Goal: Information Seeking & Learning: Find specific fact

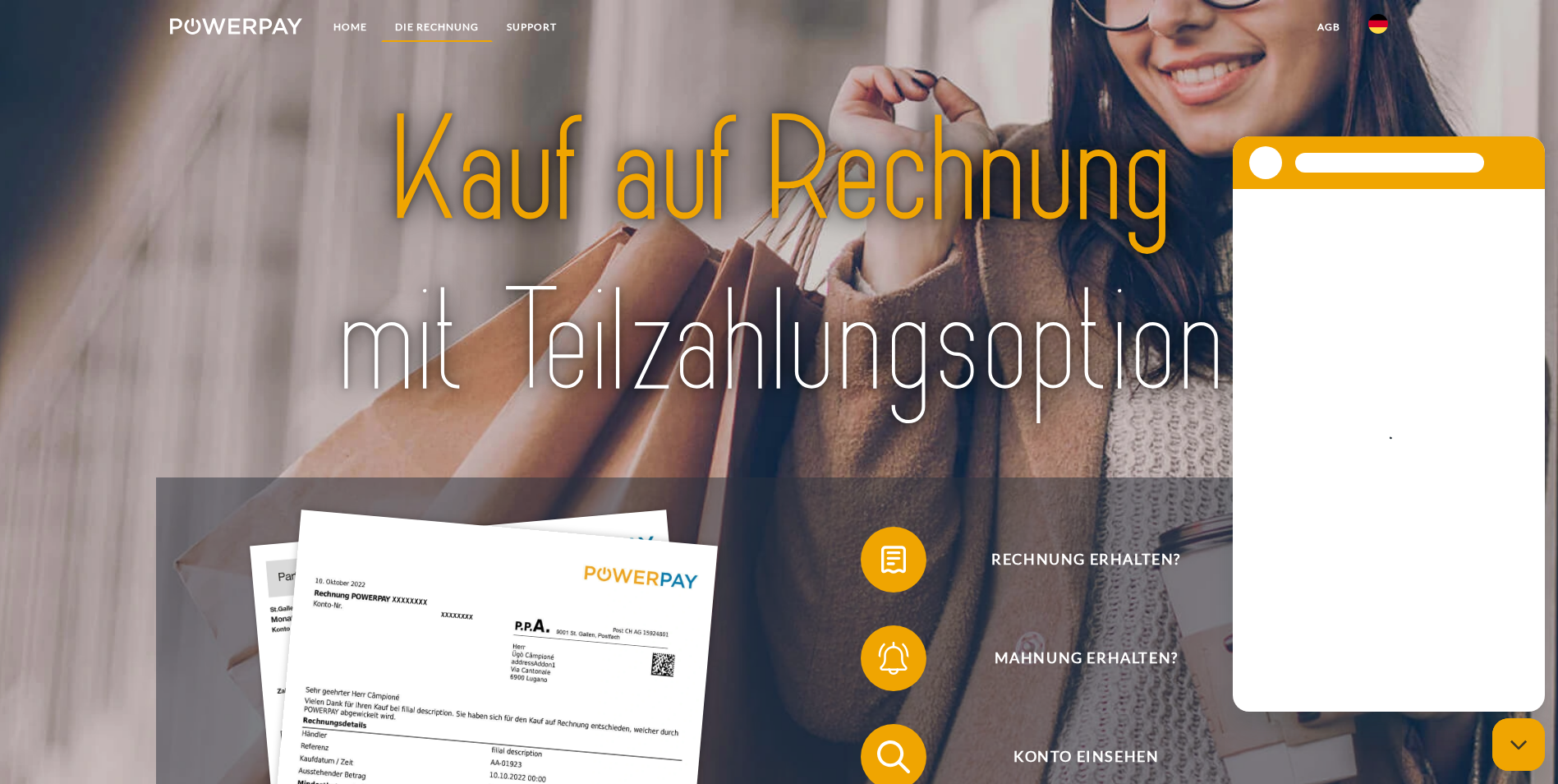
click at [418, 24] on link "DIE RECHNUNG" at bounding box center [437, 26] width 111 height 29
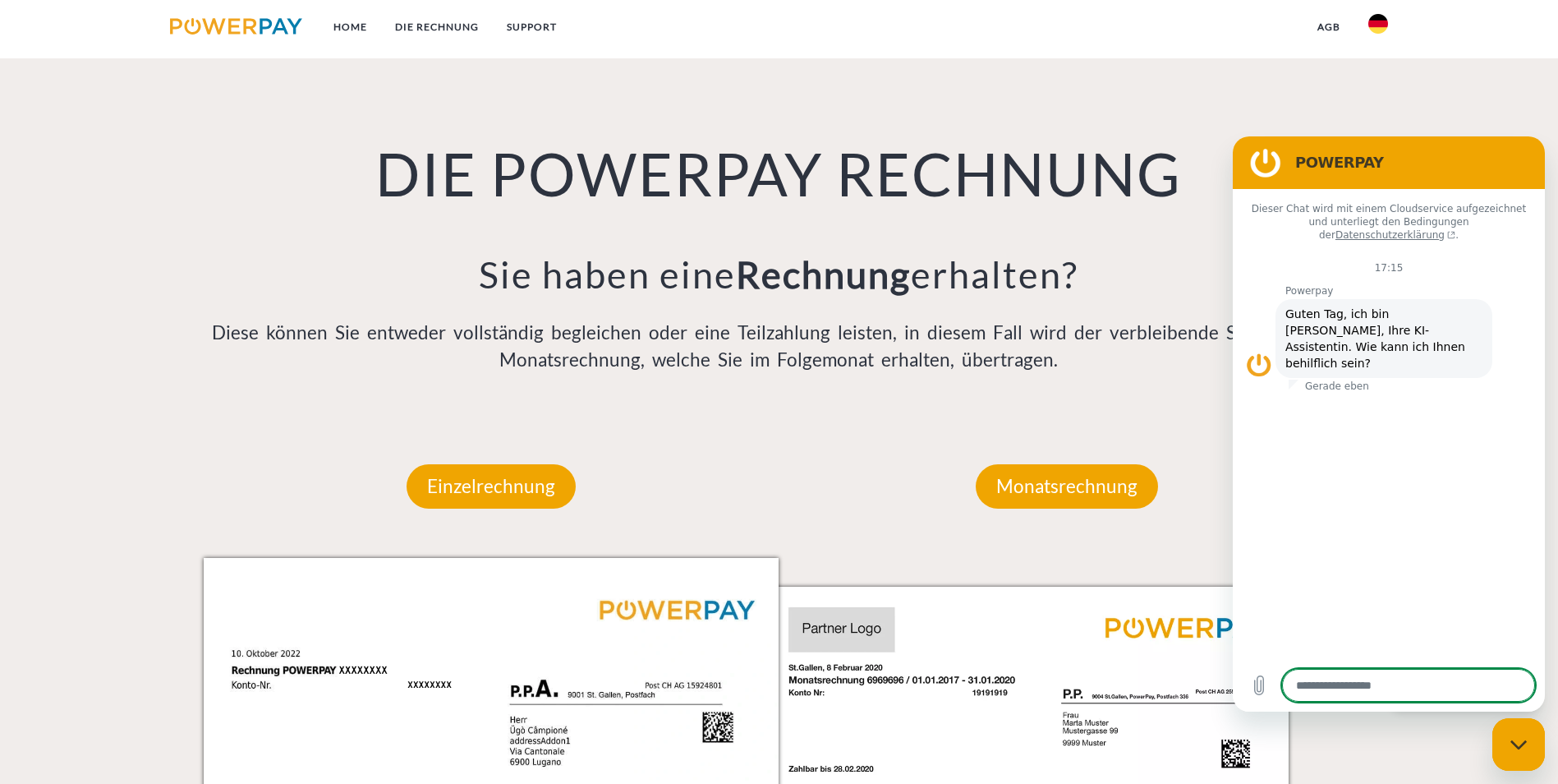
scroll to position [1324, 0]
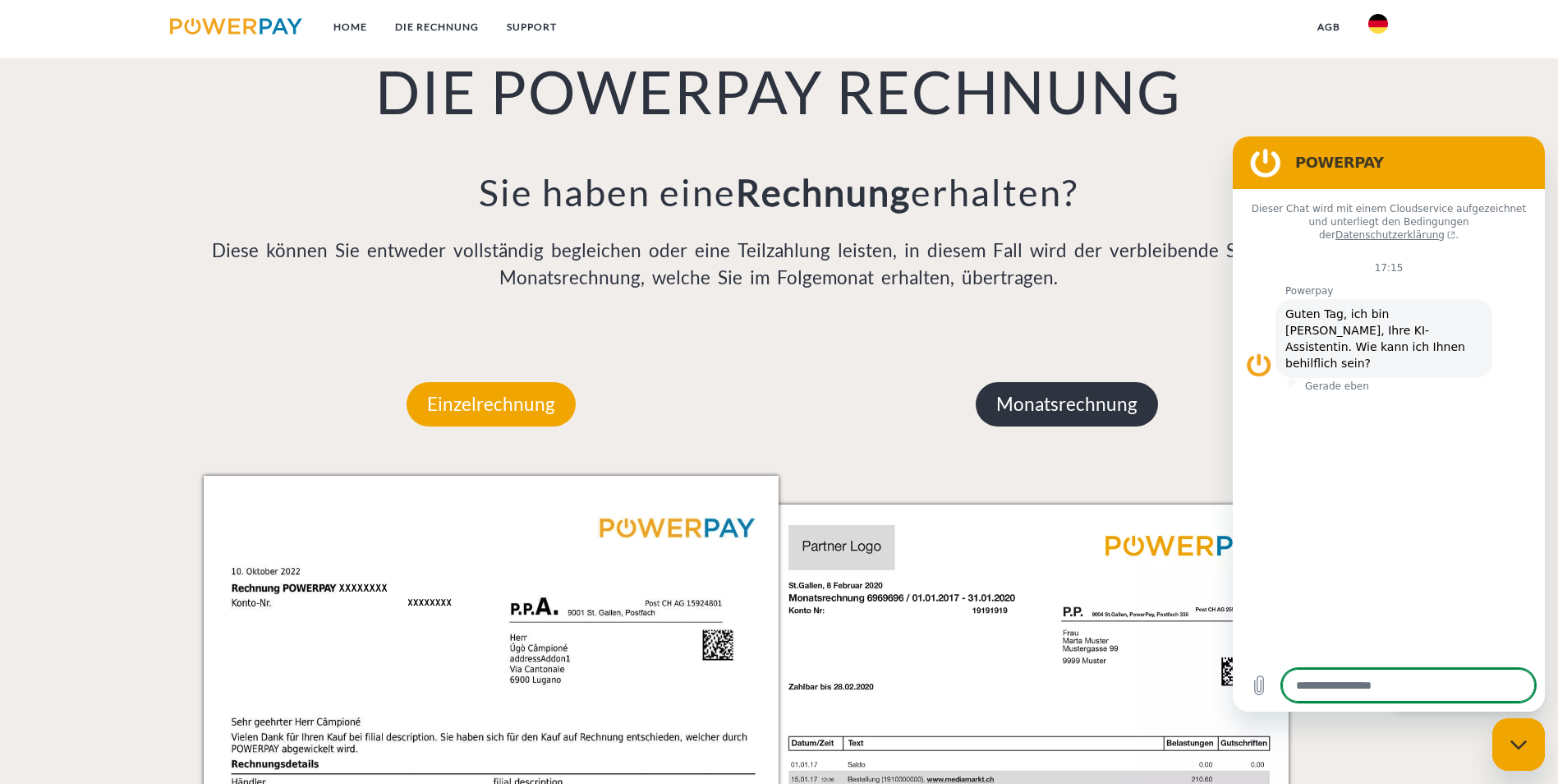
click at [1054, 382] on p "Monatsrechnung" at bounding box center [1067, 403] width 182 height 44
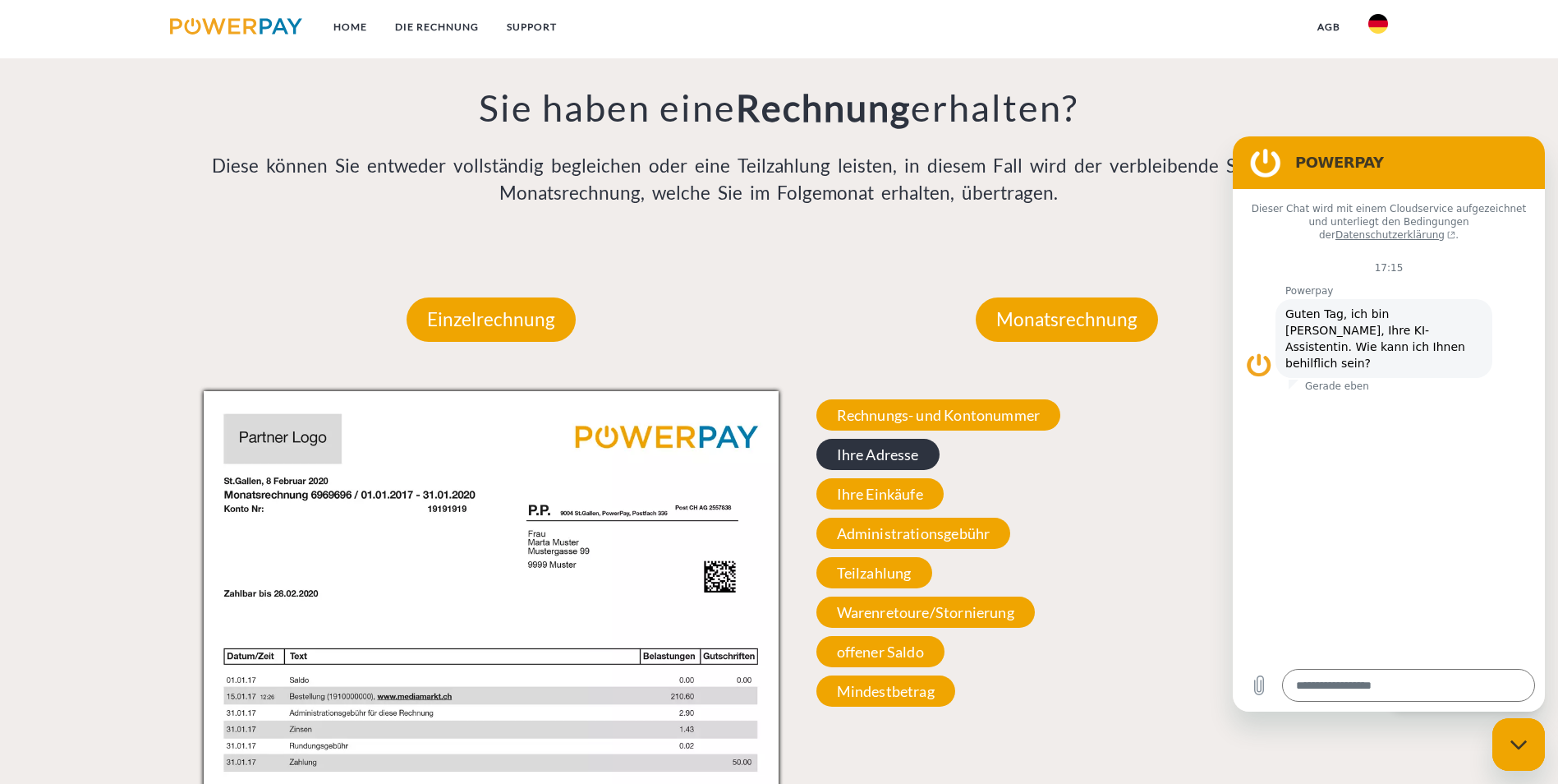
scroll to position [1406, 0]
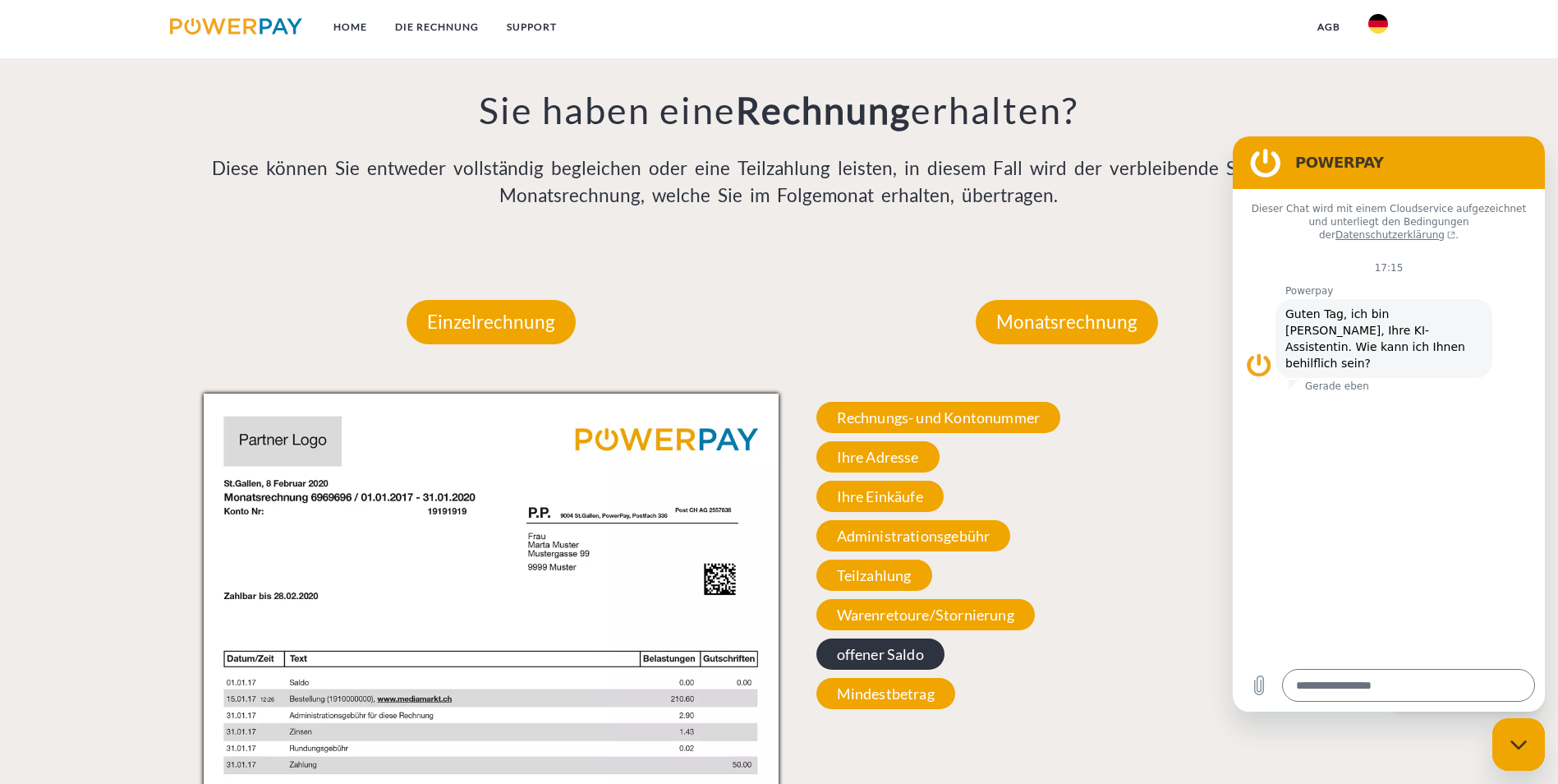
click at [876, 639] on span "offener Saldo" at bounding box center [881, 654] width 128 height 31
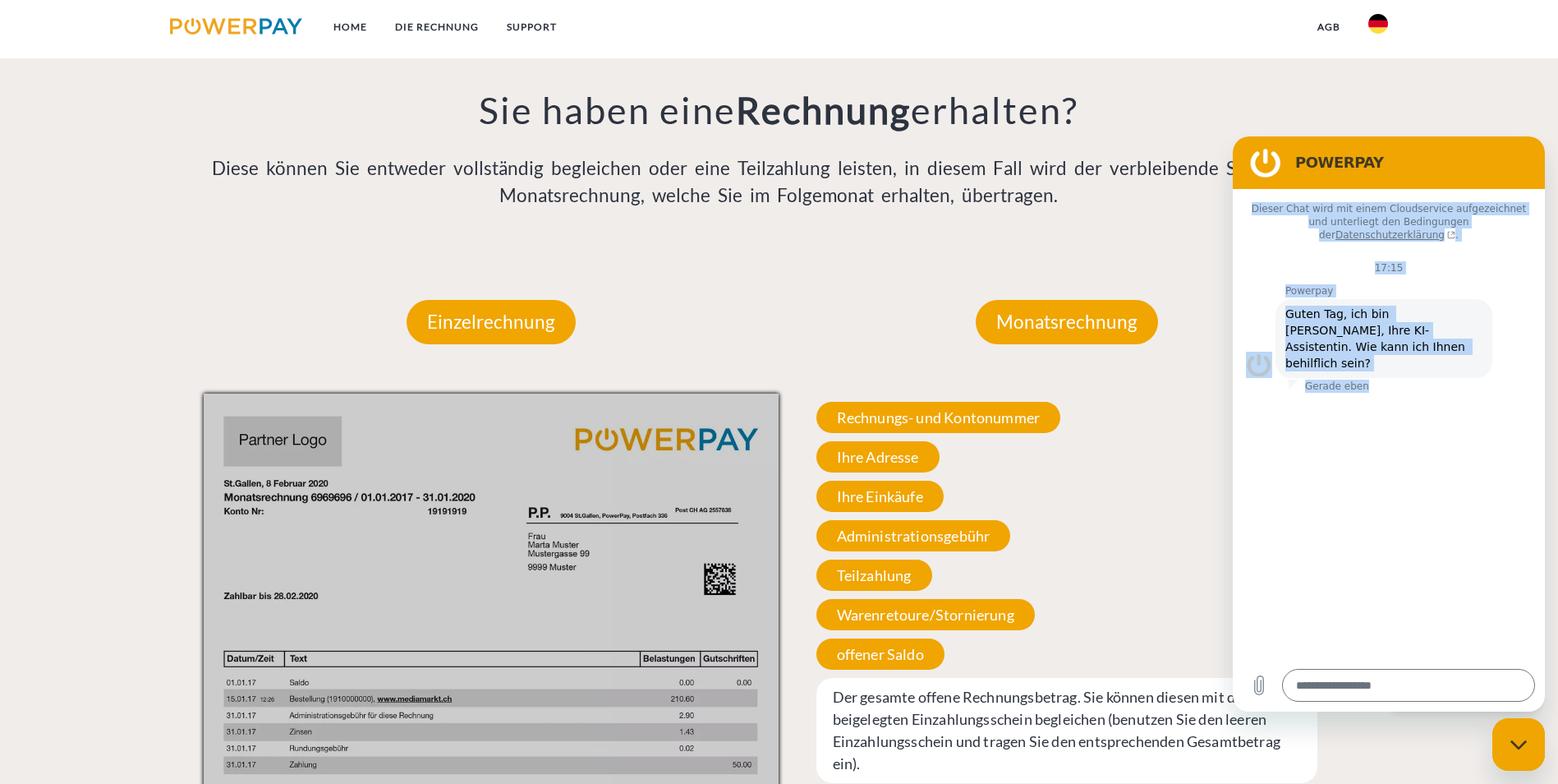
drag, startPoint x: 1404, startPoint y: 160, endPoint x: 1498, endPoint y: 400, distance: 257.8
click at [1498, 400] on div "POWERPAY Dieser Chat wird mit einem Cloudservice aufgezeichnet und unterliegt d…" at bounding box center [1389, 423] width 312 height 575
drag, startPoint x: 1498, startPoint y: 400, endPoint x: 1456, endPoint y: 164, distance: 239.7
click at [1456, 164] on h2 "POWERPAY" at bounding box center [1412, 162] width 233 height 20
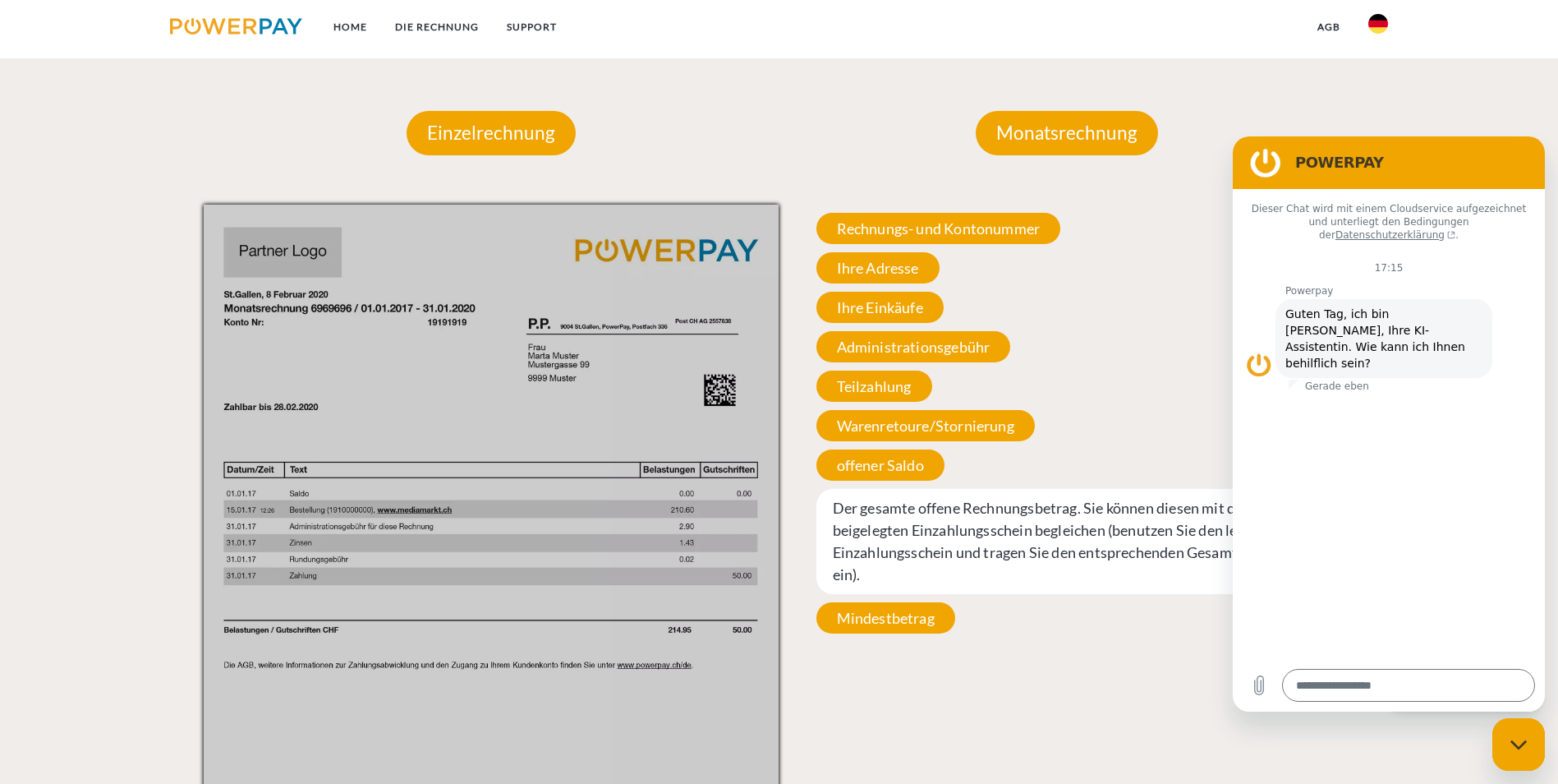
scroll to position [1571, 0]
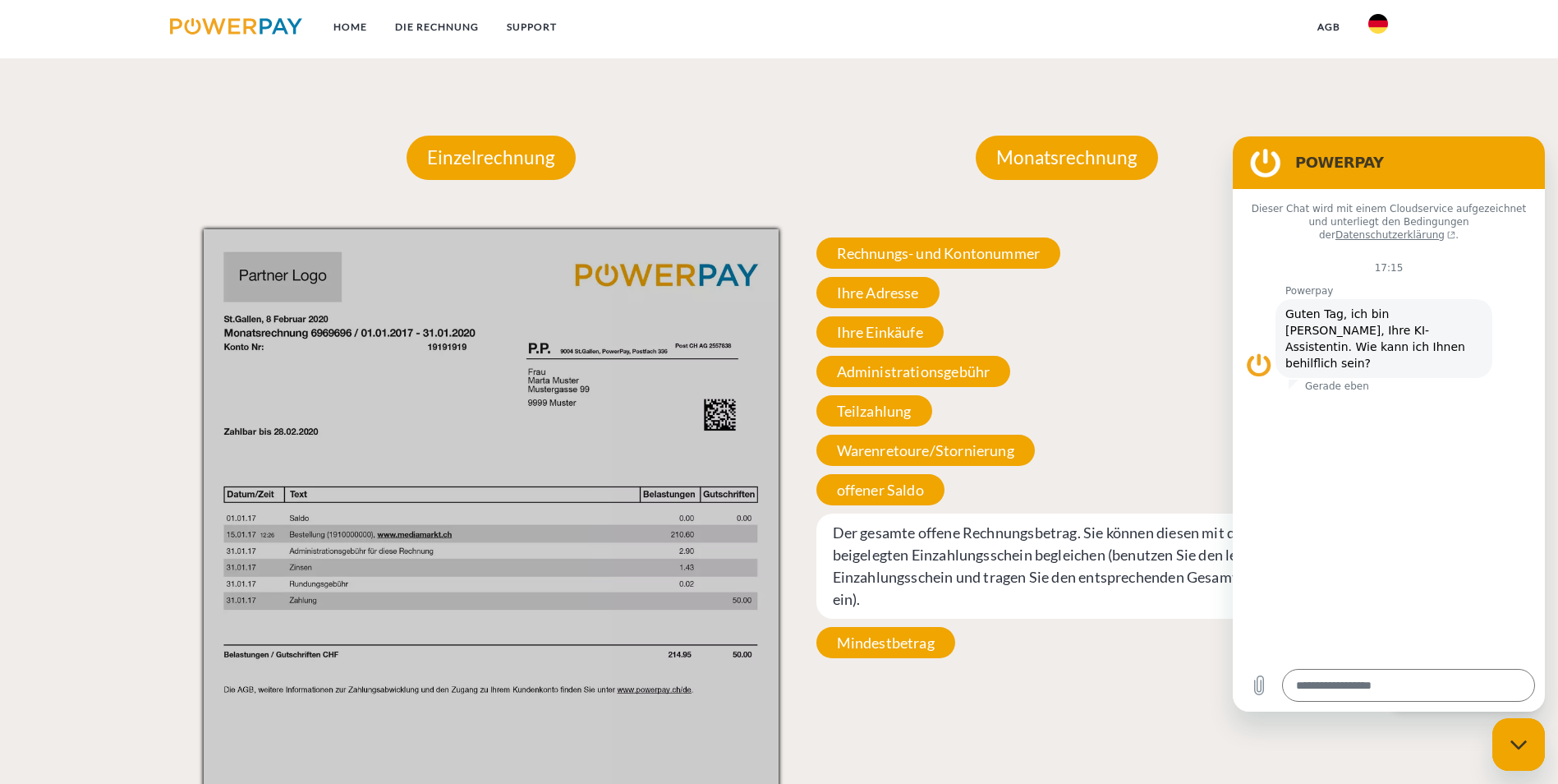
click at [1515, 733] on div "Messaging-Fenster schließen" at bounding box center [1519, 744] width 49 height 49
type textarea "*"
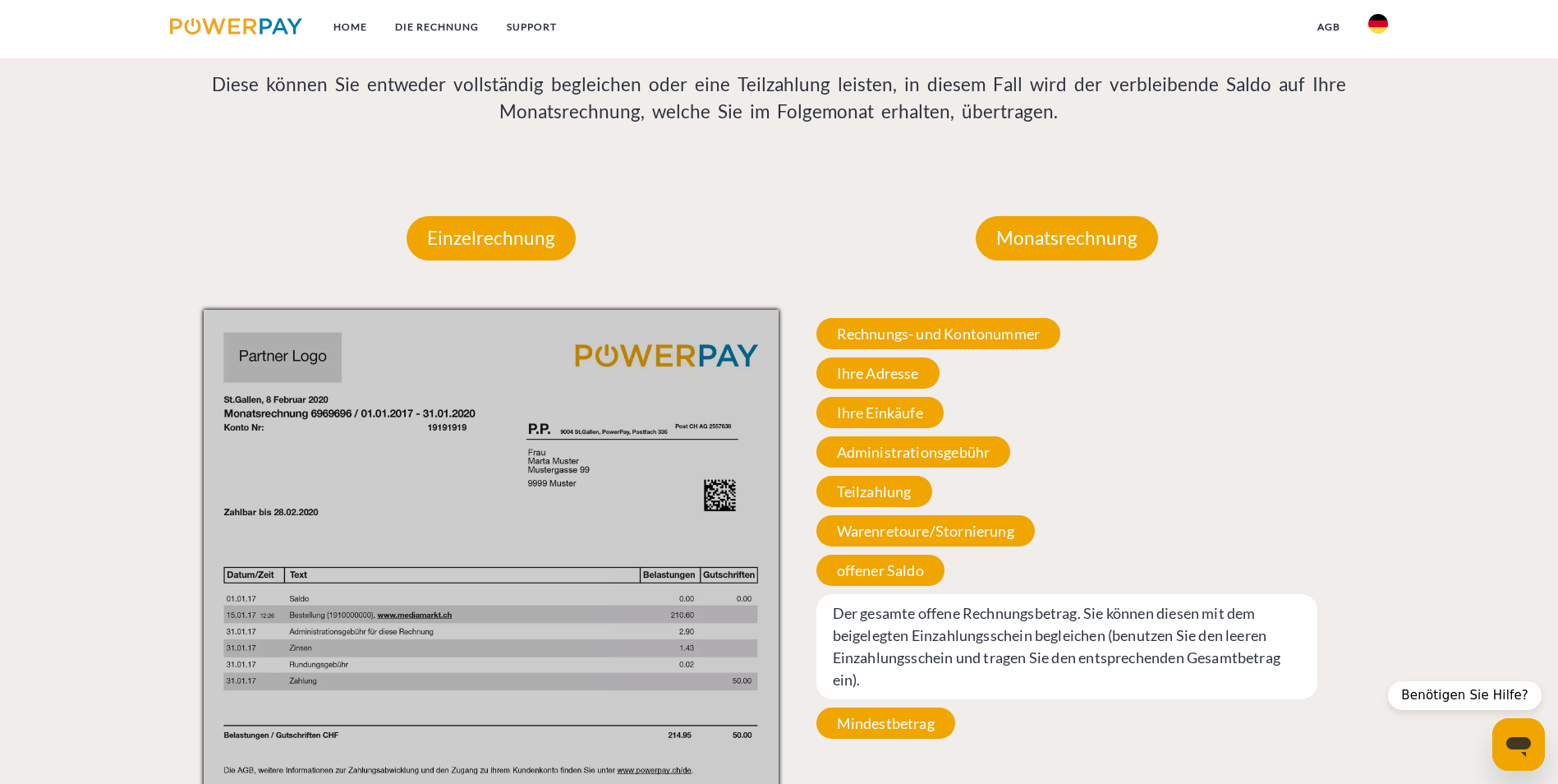
scroll to position [1324, 0]
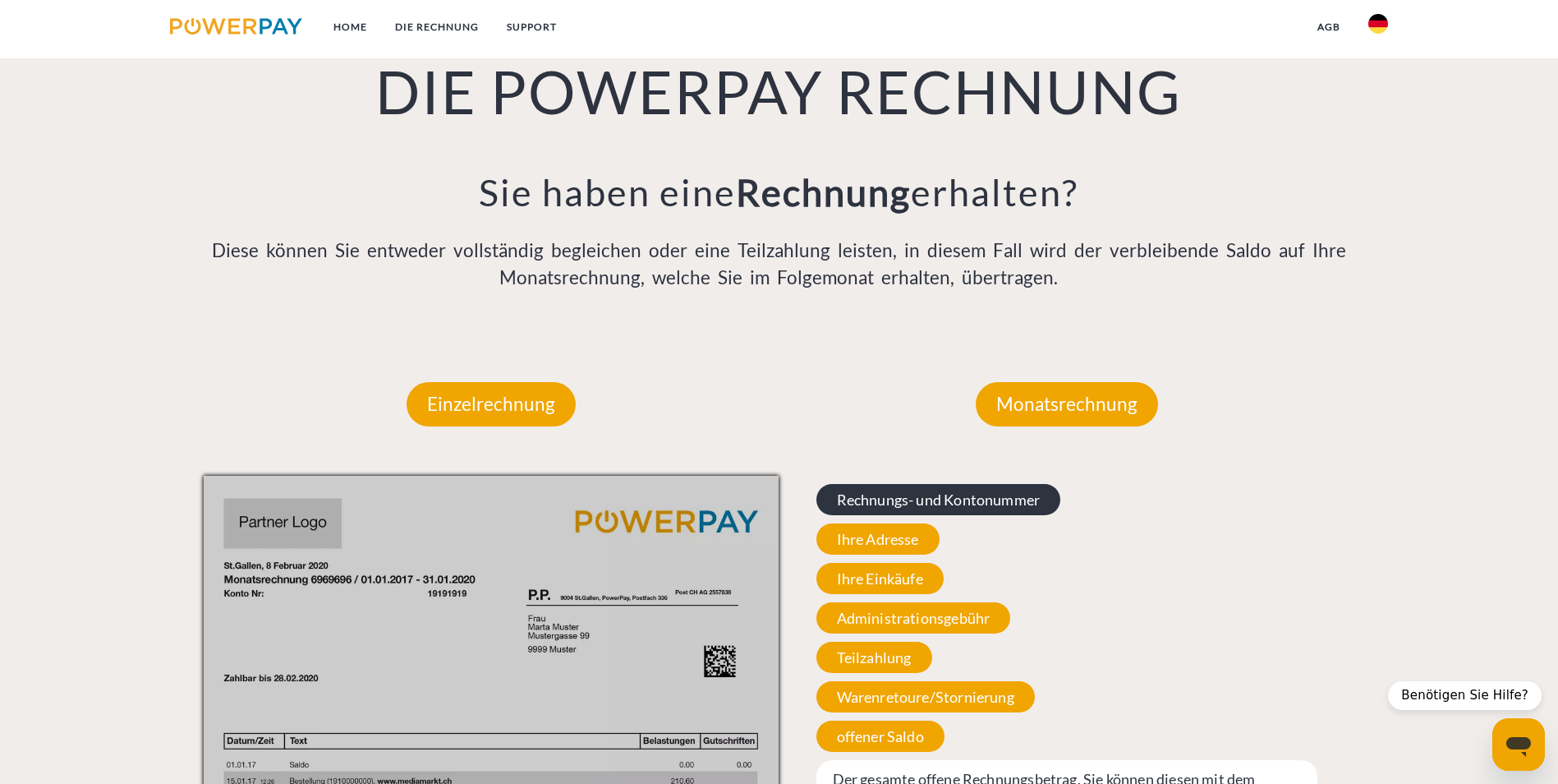
click at [928, 484] on span "Rechnungs- und Kontonummer" at bounding box center [938, 499] width 245 height 31
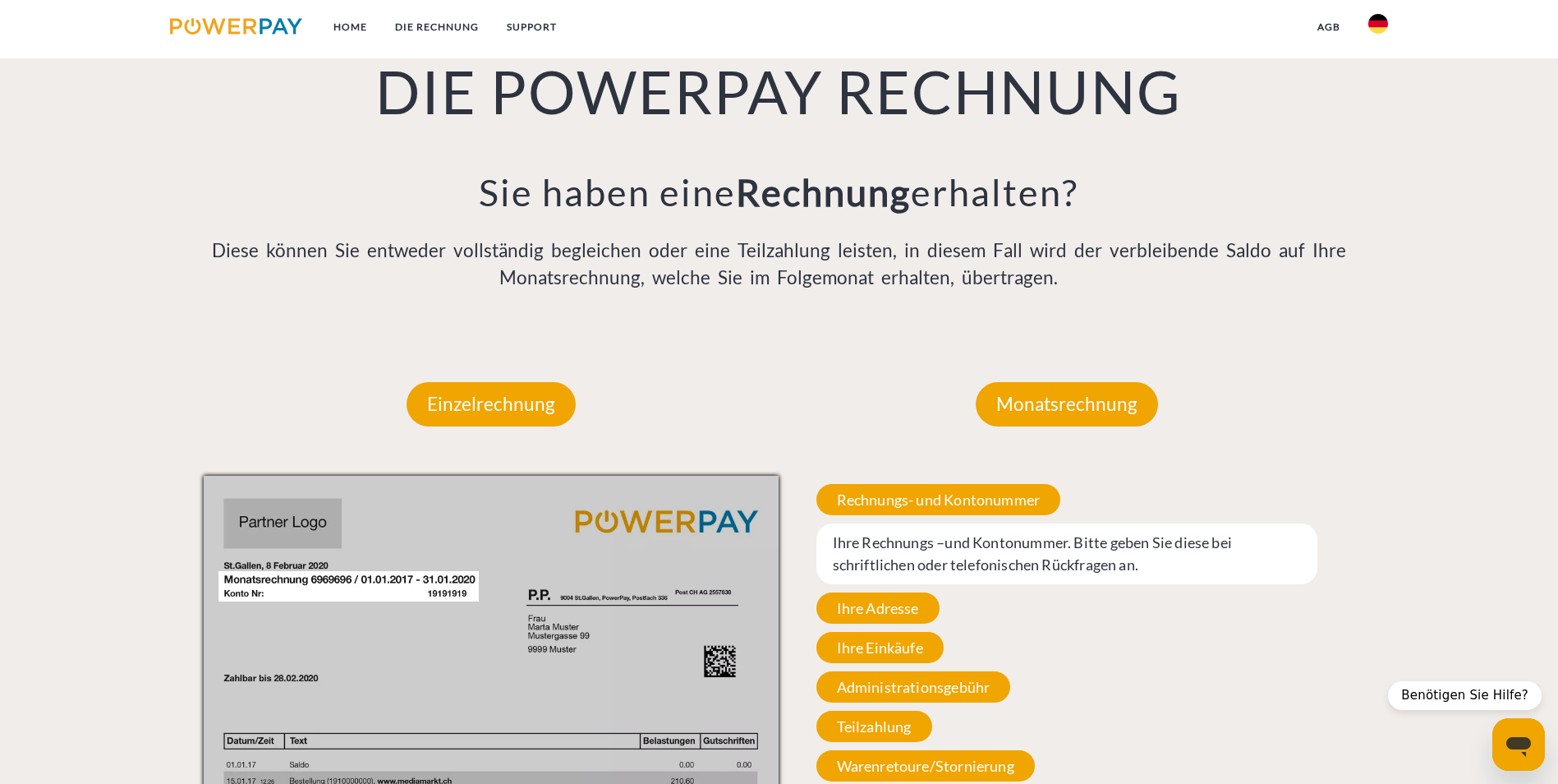
click at [894, 523] on span "Ihre Rechnungs –und Kontonummer. Bitte geben Sie diese bei schriftlichen oder t…" at bounding box center [1067, 554] width 502 height 60
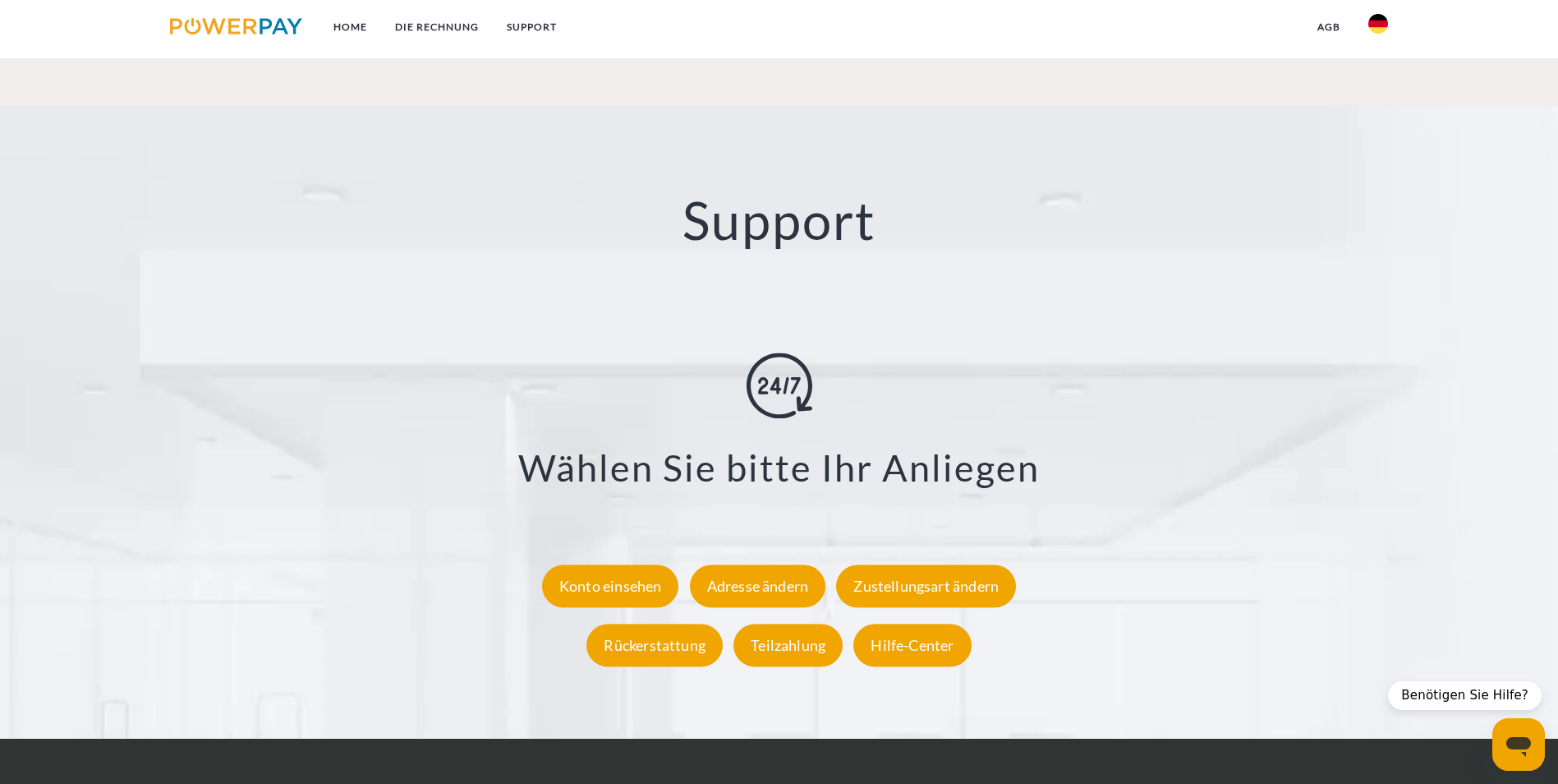
scroll to position [2967, 0]
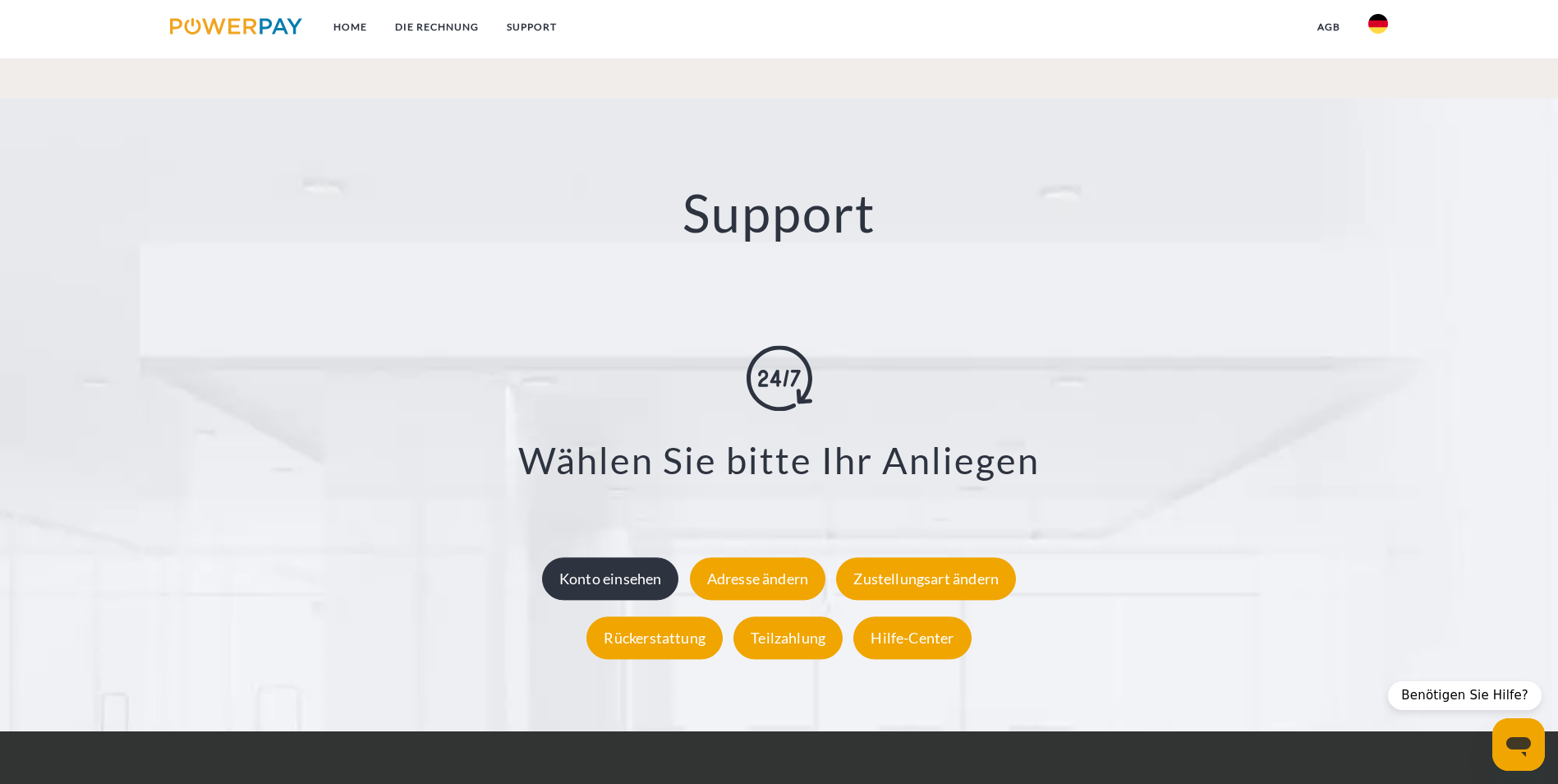
click at [640, 557] on div "Konto einsehen" at bounding box center [610, 578] width 137 height 43
